Goal: Task Accomplishment & Management: Manage account settings

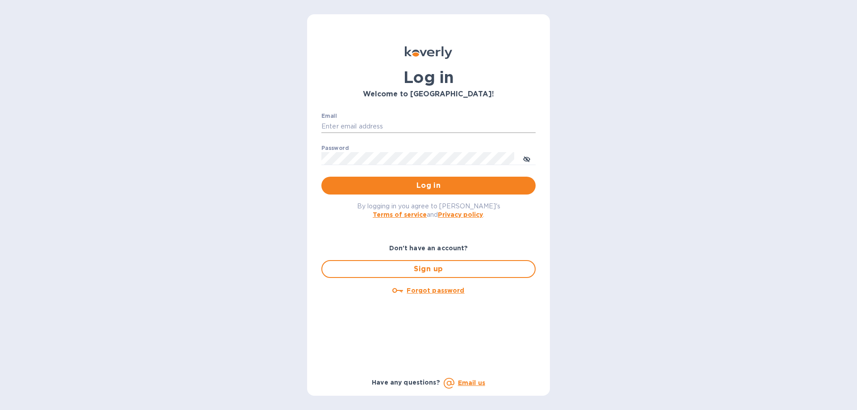
click at [339, 120] on input "Email" at bounding box center [428, 126] width 214 height 13
type input "sam@unipakfoods.com"
click at [321, 177] on button "Log in" at bounding box center [428, 186] width 214 height 18
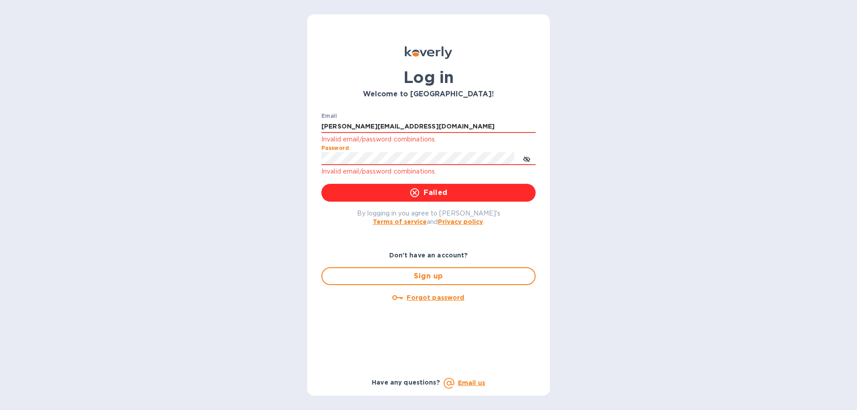
click at [317, 158] on div "Email sam@unipakfoods.com Invalid email/password combinations. Password Invalid…" at bounding box center [428, 158] width 229 height 104
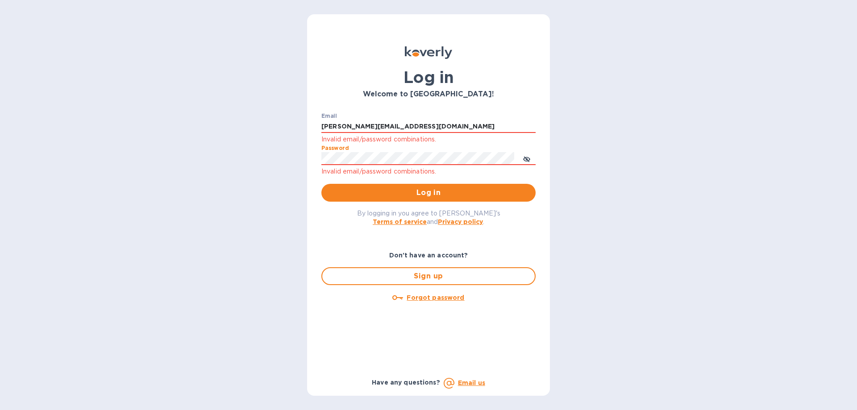
click at [321, 184] on button "Log in" at bounding box center [428, 193] width 214 height 18
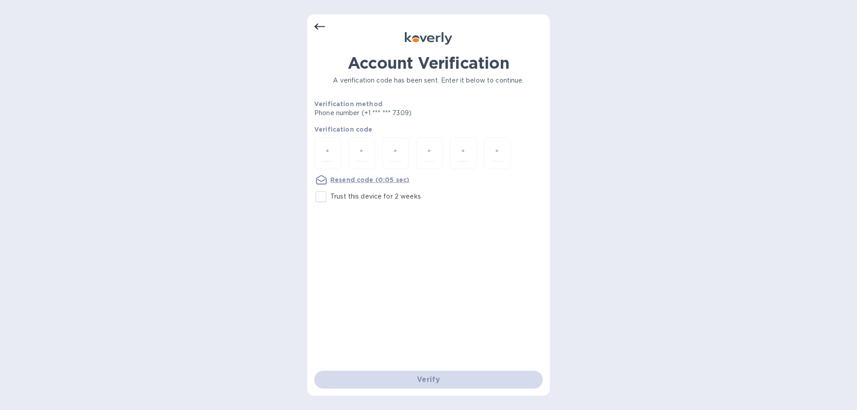
click at [321, 197] on input "Trust this device for 2 weeks" at bounding box center [321, 197] width 19 height 19
checkbox input "true"
click at [331, 147] on input "number" at bounding box center [328, 153] width 12 height 17
type input "9"
type input "3"
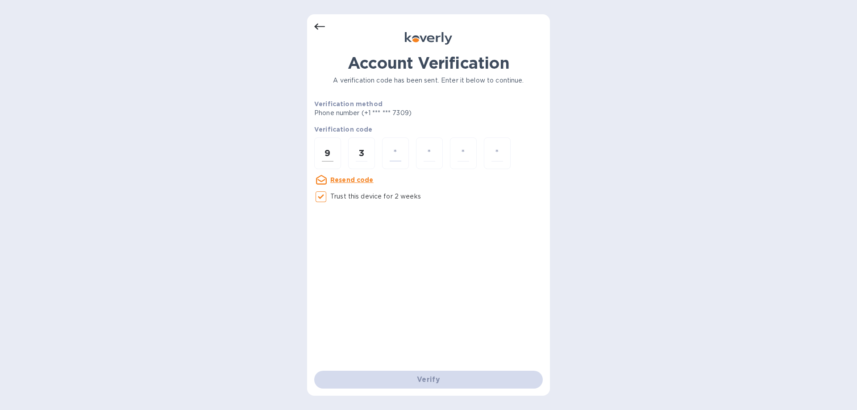
type input "6"
type input "3"
type input "7"
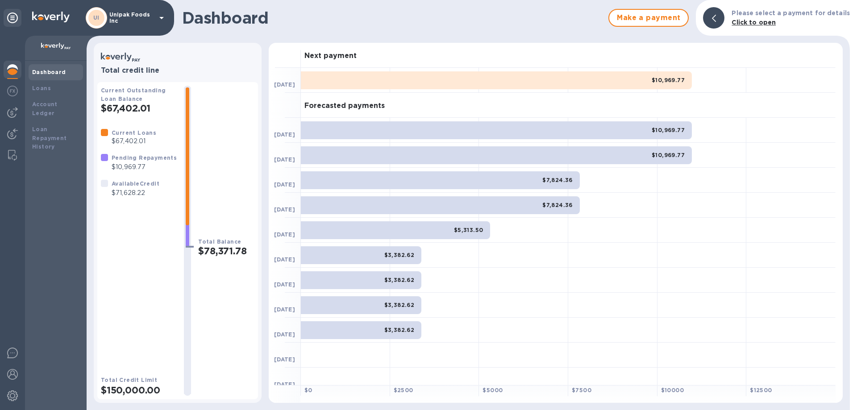
scroll to position [8, 0]
